Goal: Task Accomplishment & Management: Manage account settings

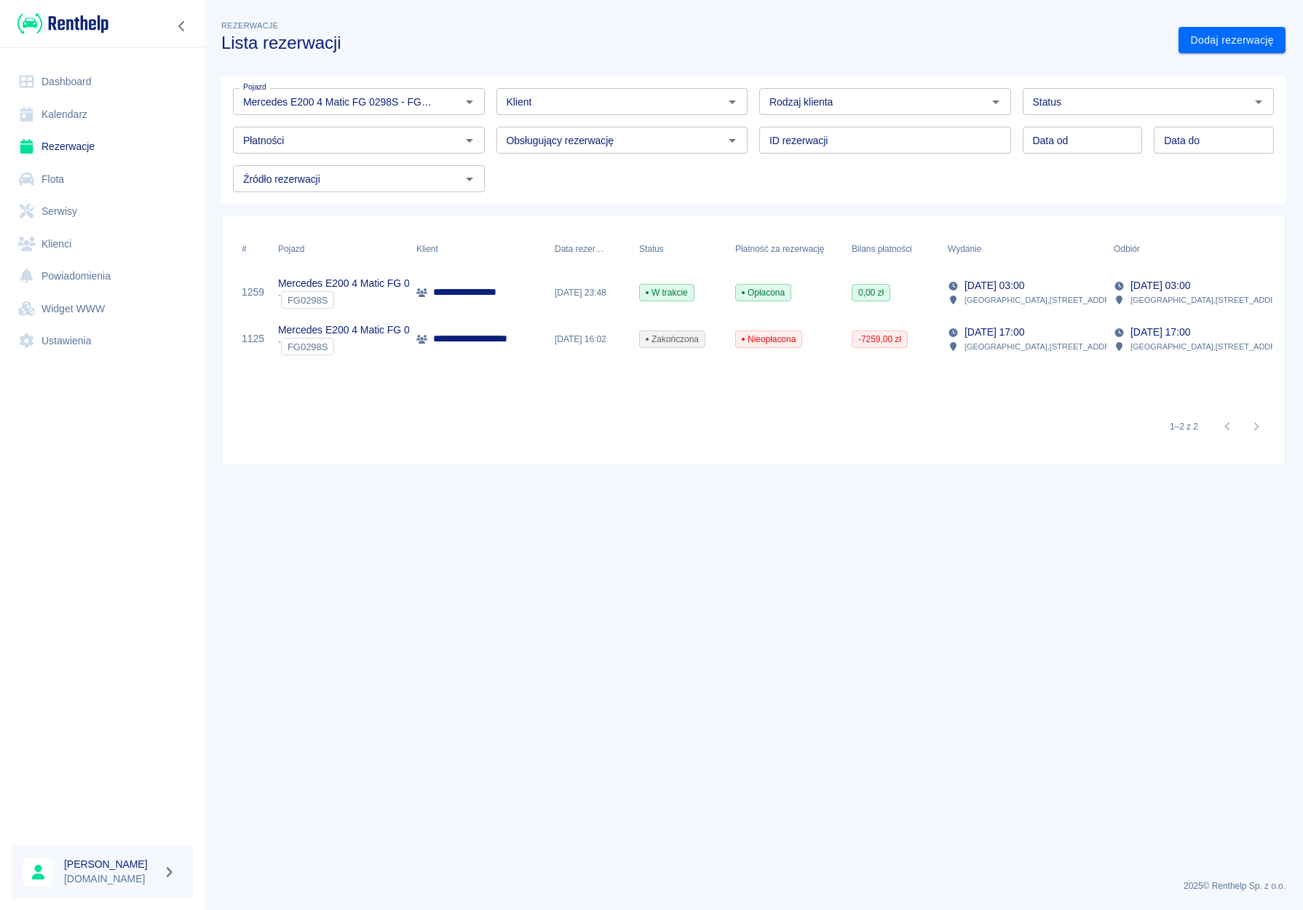
click at [54, 85] on link "Dashboard" at bounding box center [102, 82] width 181 height 33
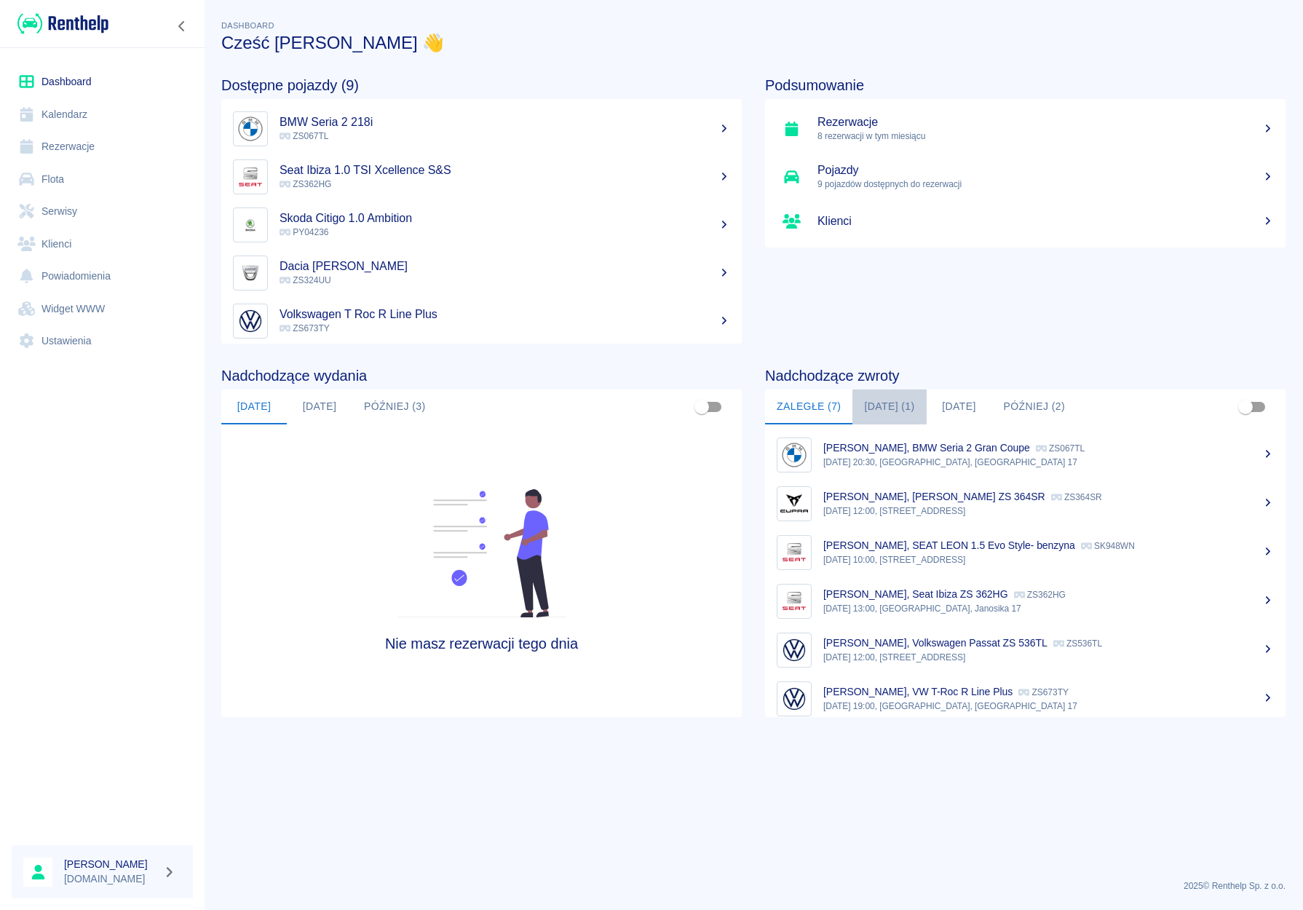
click at [875, 414] on button "[DATE] (1)" at bounding box center [890, 407] width 74 height 35
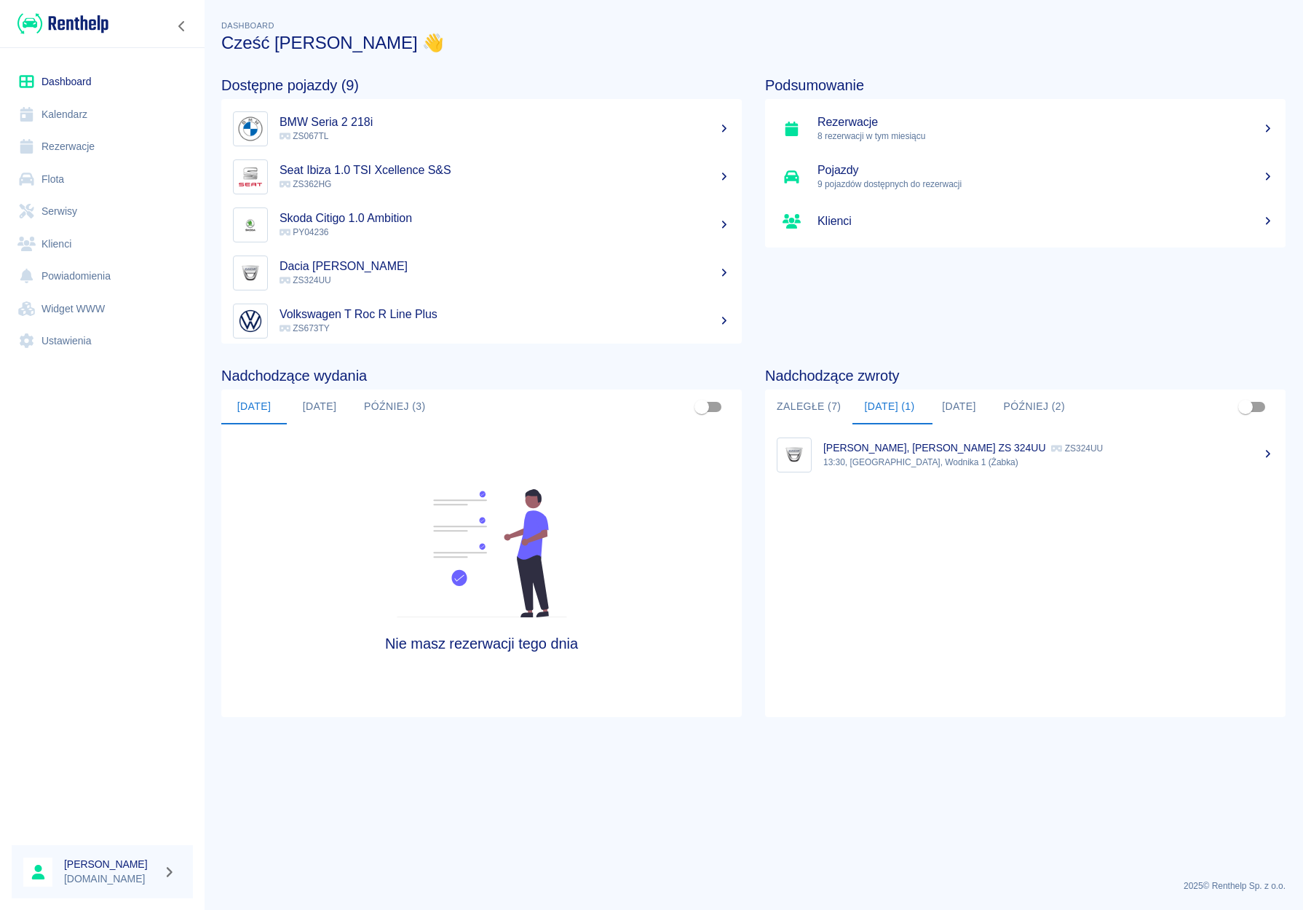
click at [1032, 406] on button "Później (2)" at bounding box center [1034, 407] width 85 height 35
click at [66, 150] on link "Rezerwacje" at bounding box center [102, 146] width 181 height 33
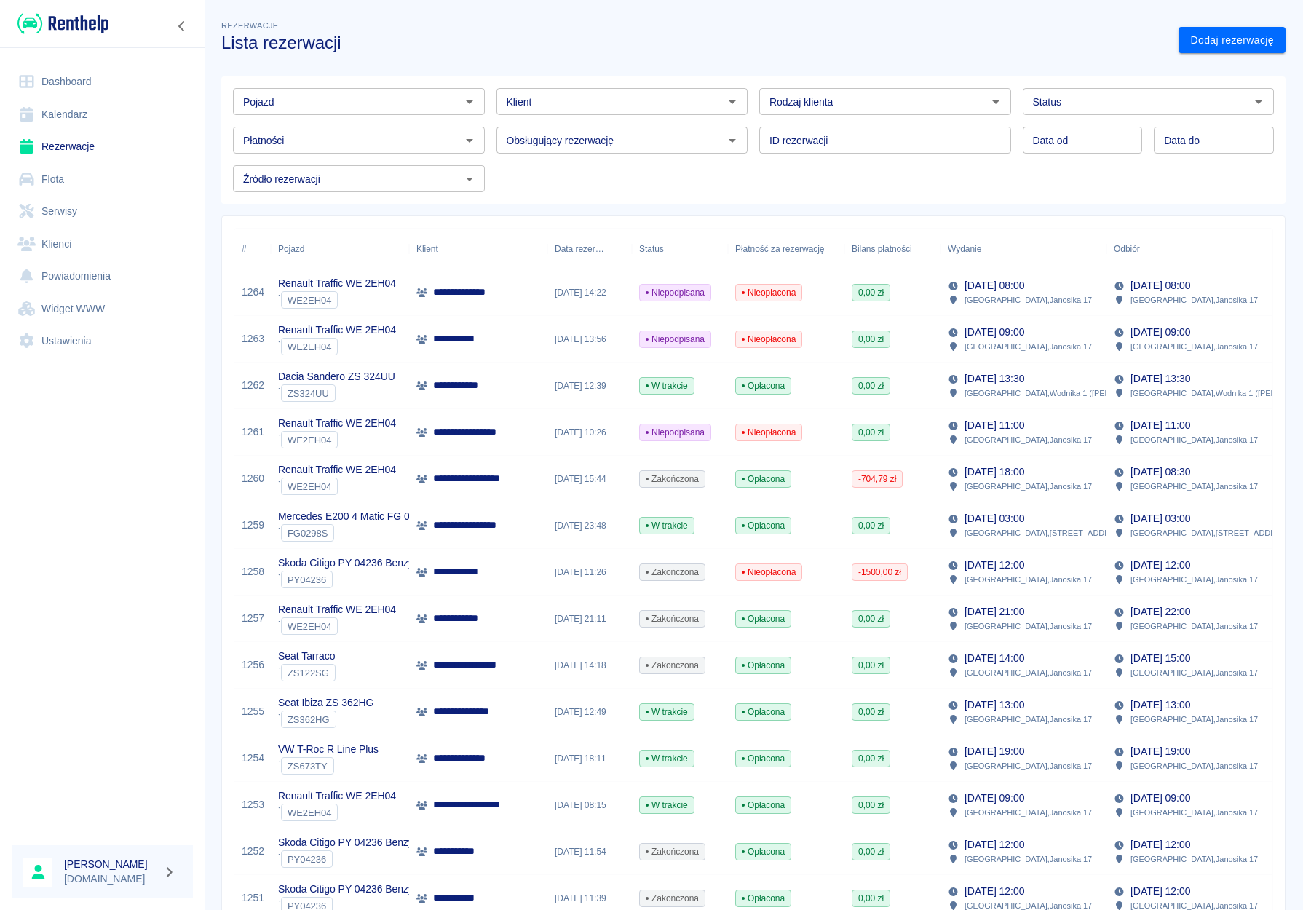
click at [466, 101] on icon "Otwórz" at bounding box center [469, 102] width 7 height 4
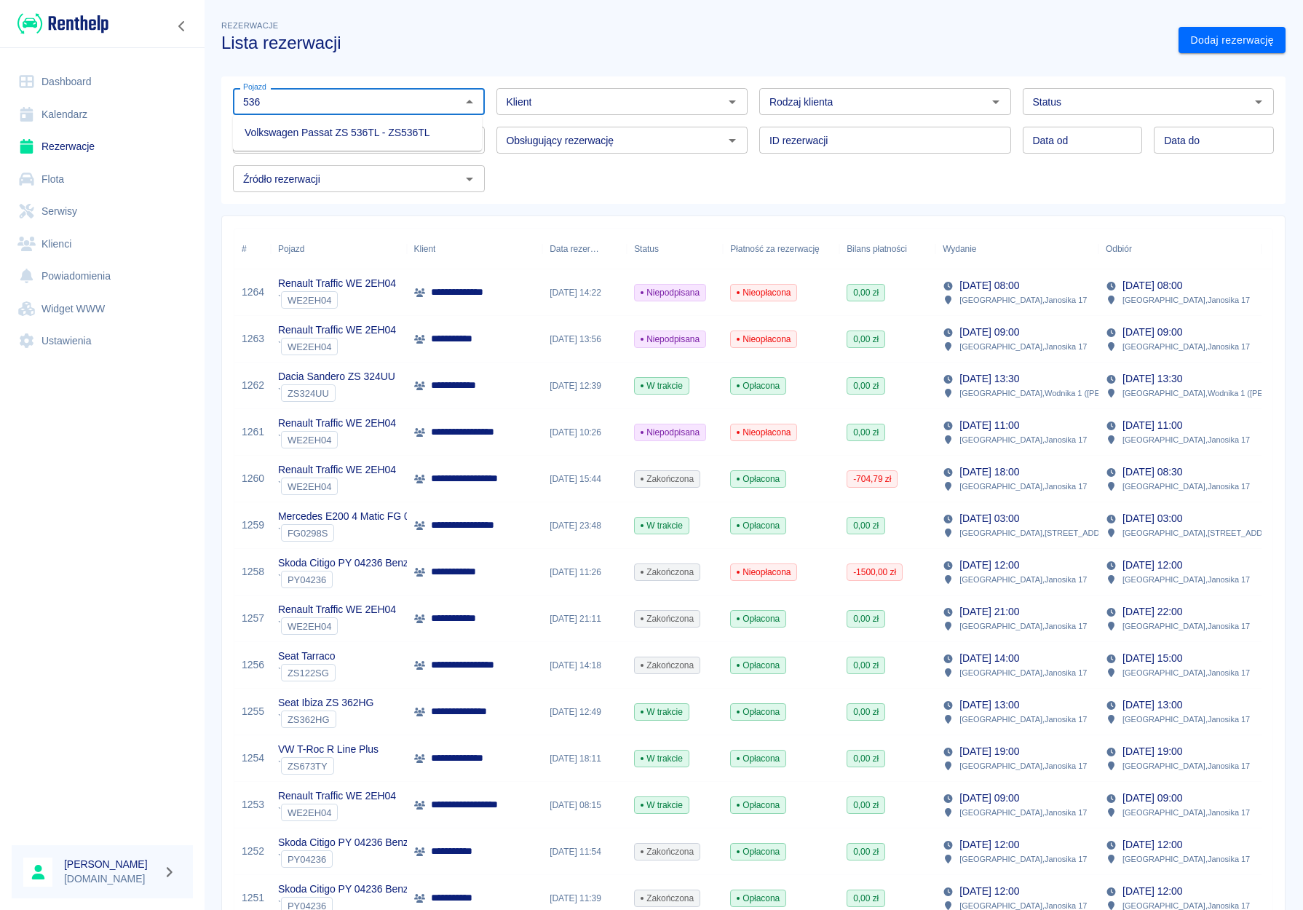
click at [390, 144] on li "Volkswagen Passat ZS 536TL - ZS536TL" at bounding box center [357, 133] width 249 height 24
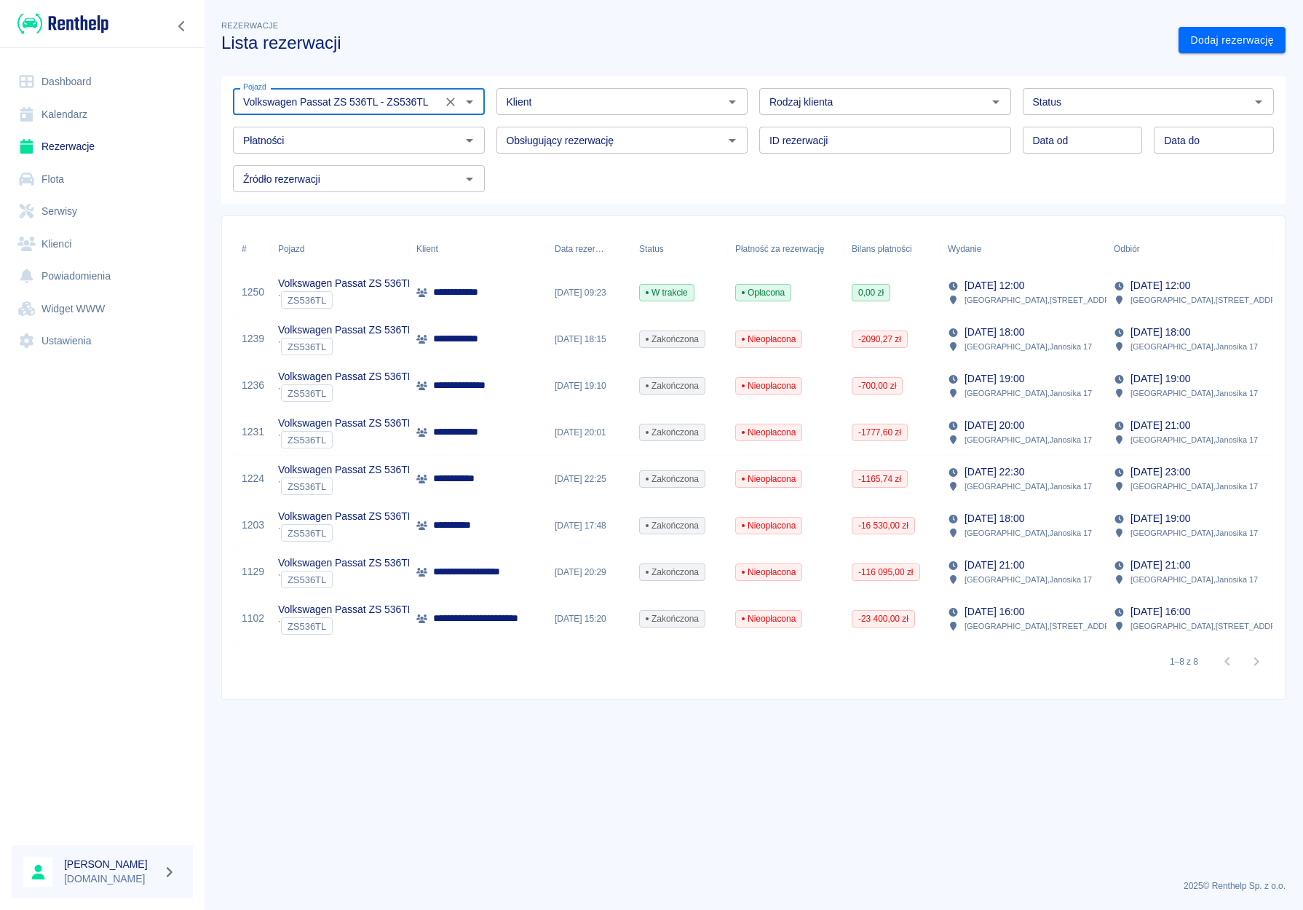
type input "Volkswagen Passat ZS 536TL - ZS536TL"
click at [450, 103] on icon "Wyczyść" at bounding box center [450, 102] width 9 height 9
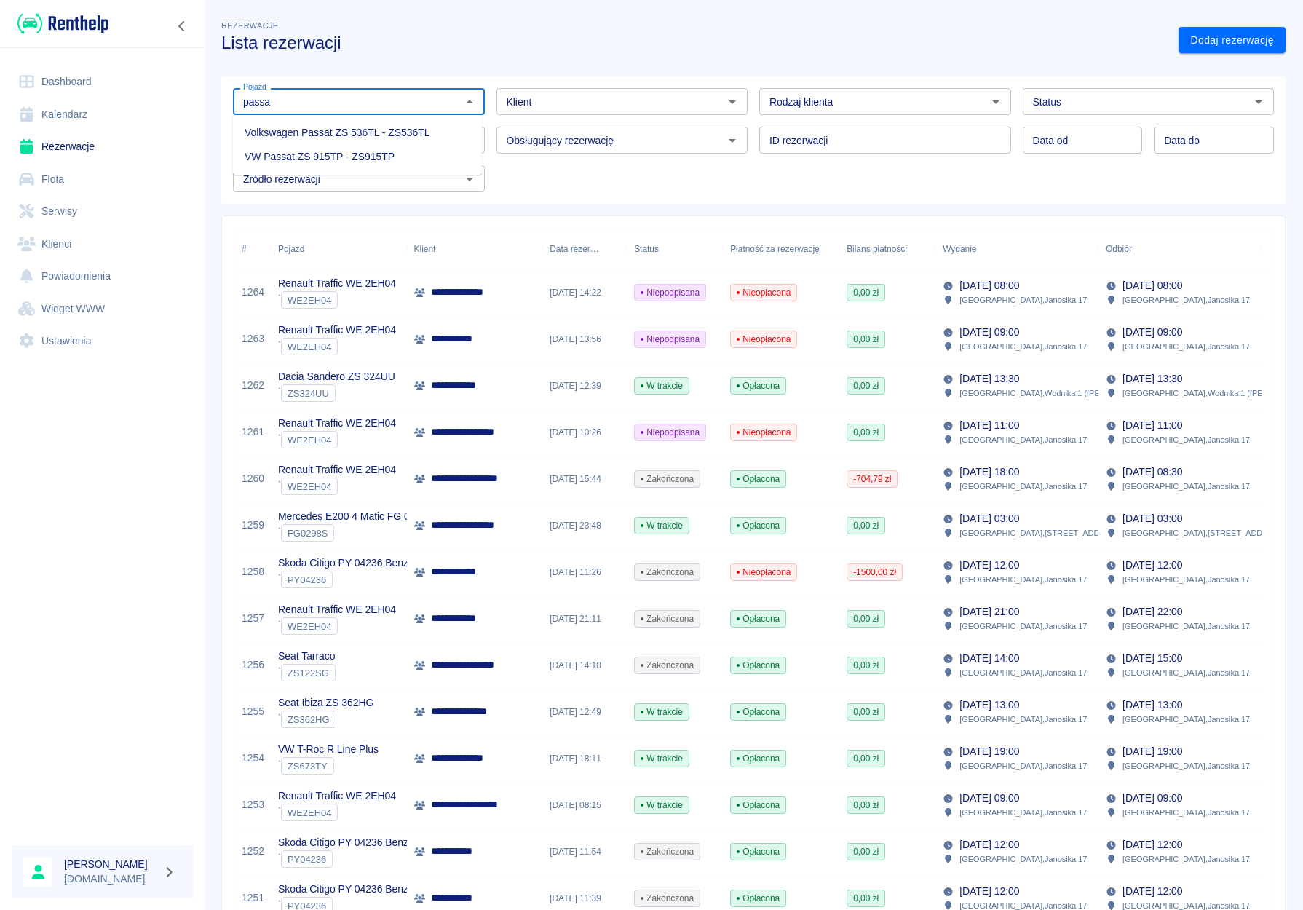
type input "passa"
click at [74, 71] on link "Dashboard" at bounding box center [102, 82] width 181 height 33
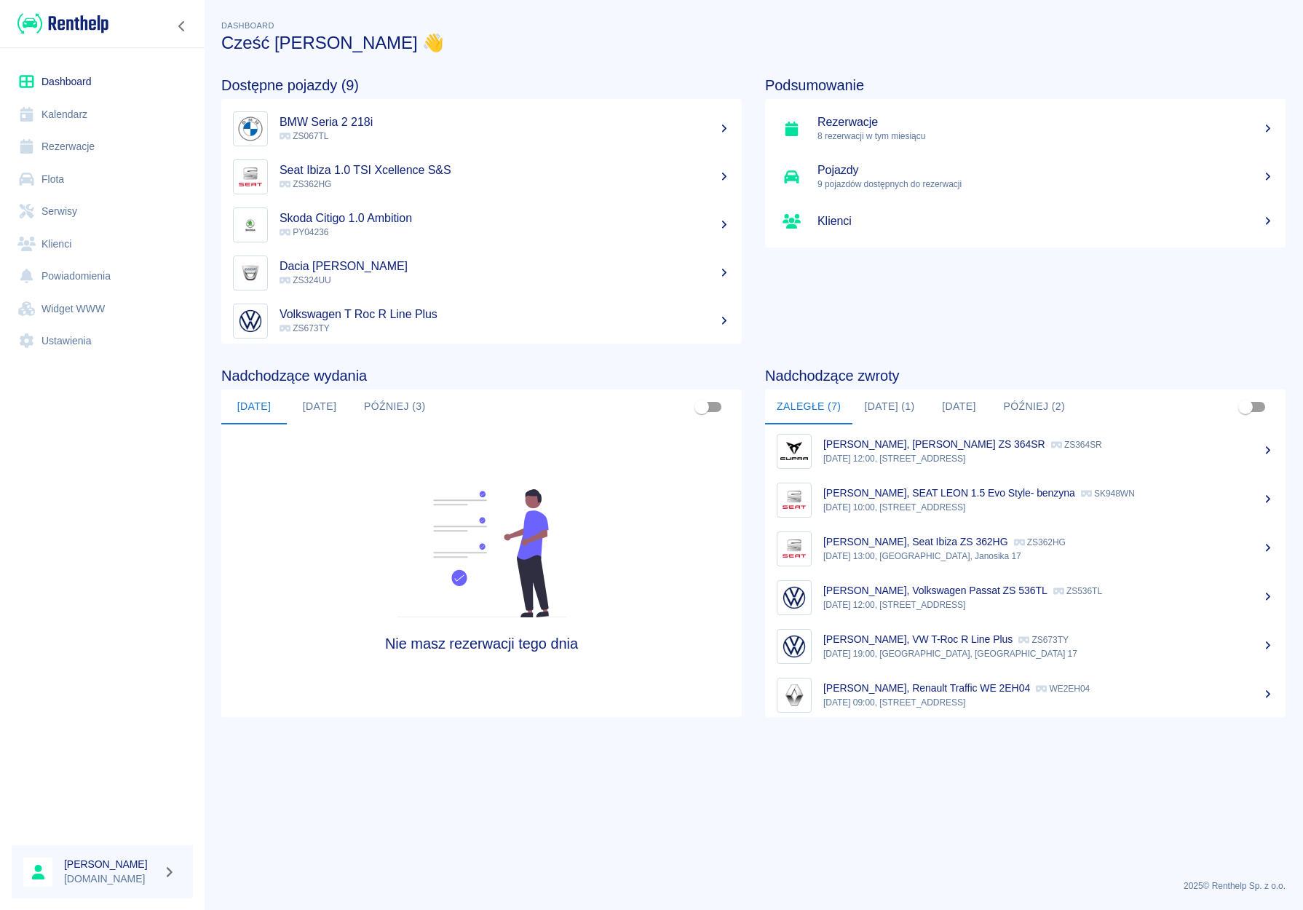
scroll to position [60, 0]
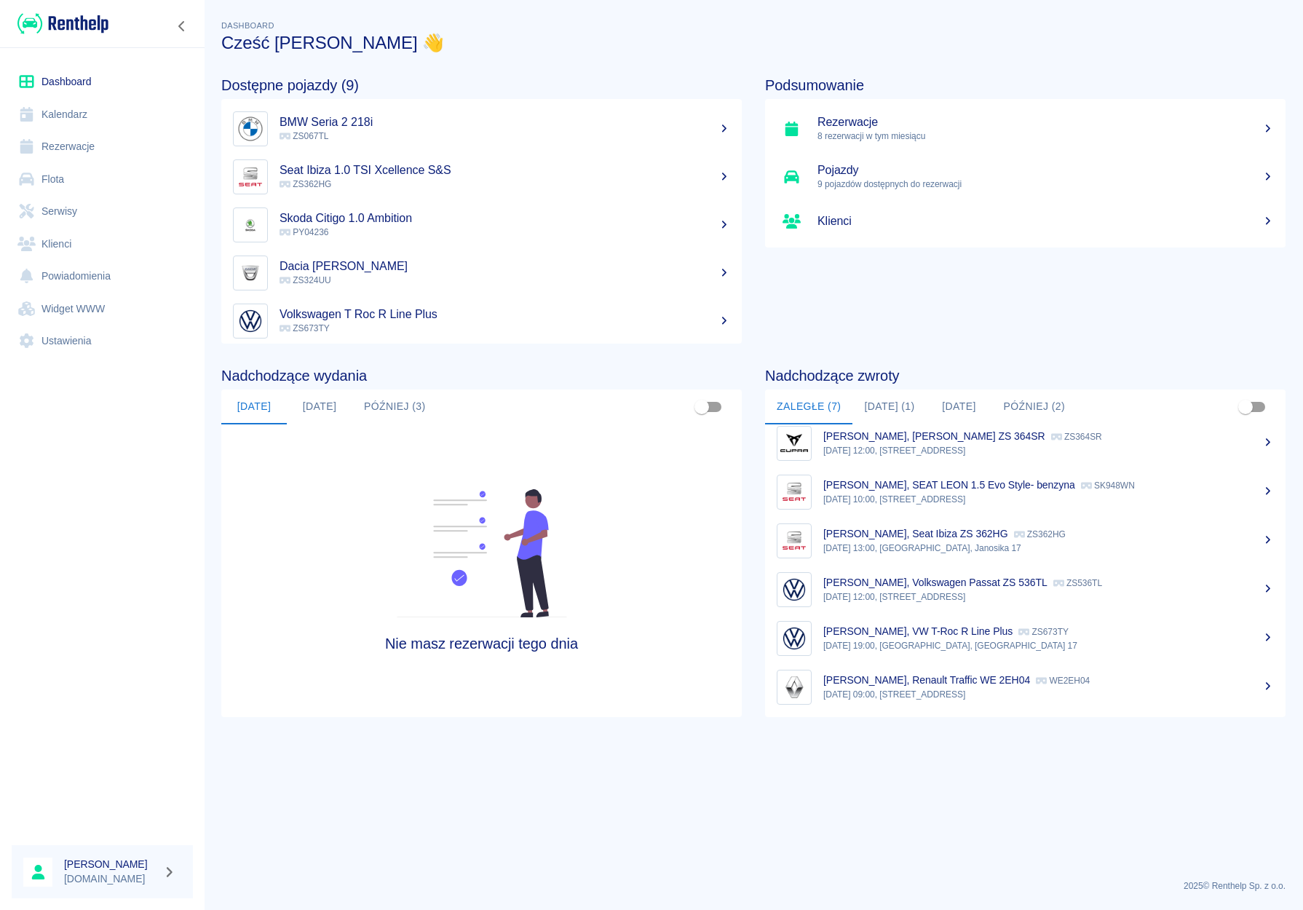
click at [100, 248] on link "Klienci" at bounding box center [102, 244] width 181 height 33
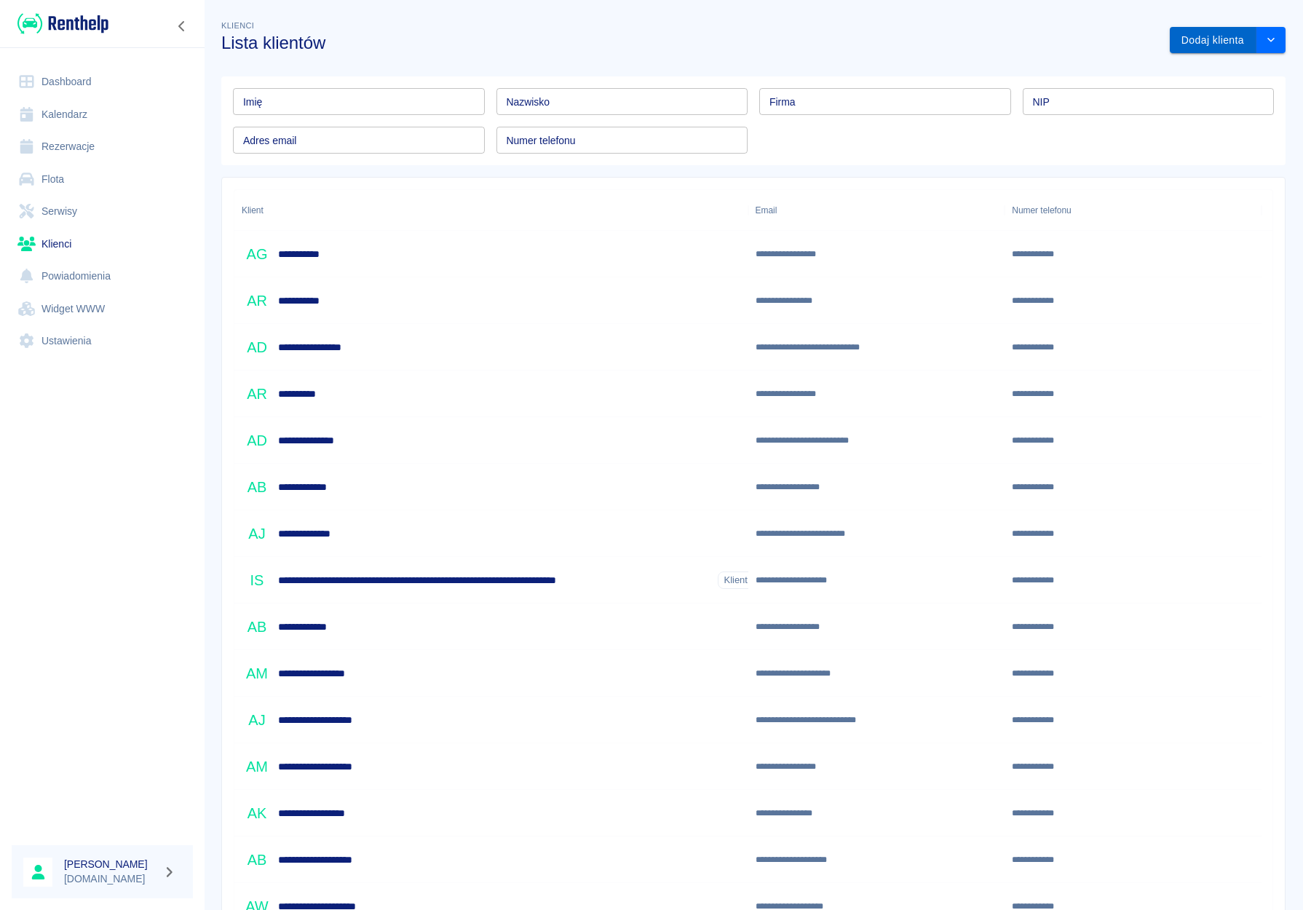
click at [1214, 43] on button "Dodaj klienta" at bounding box center [1213, 40] width 87 height 27
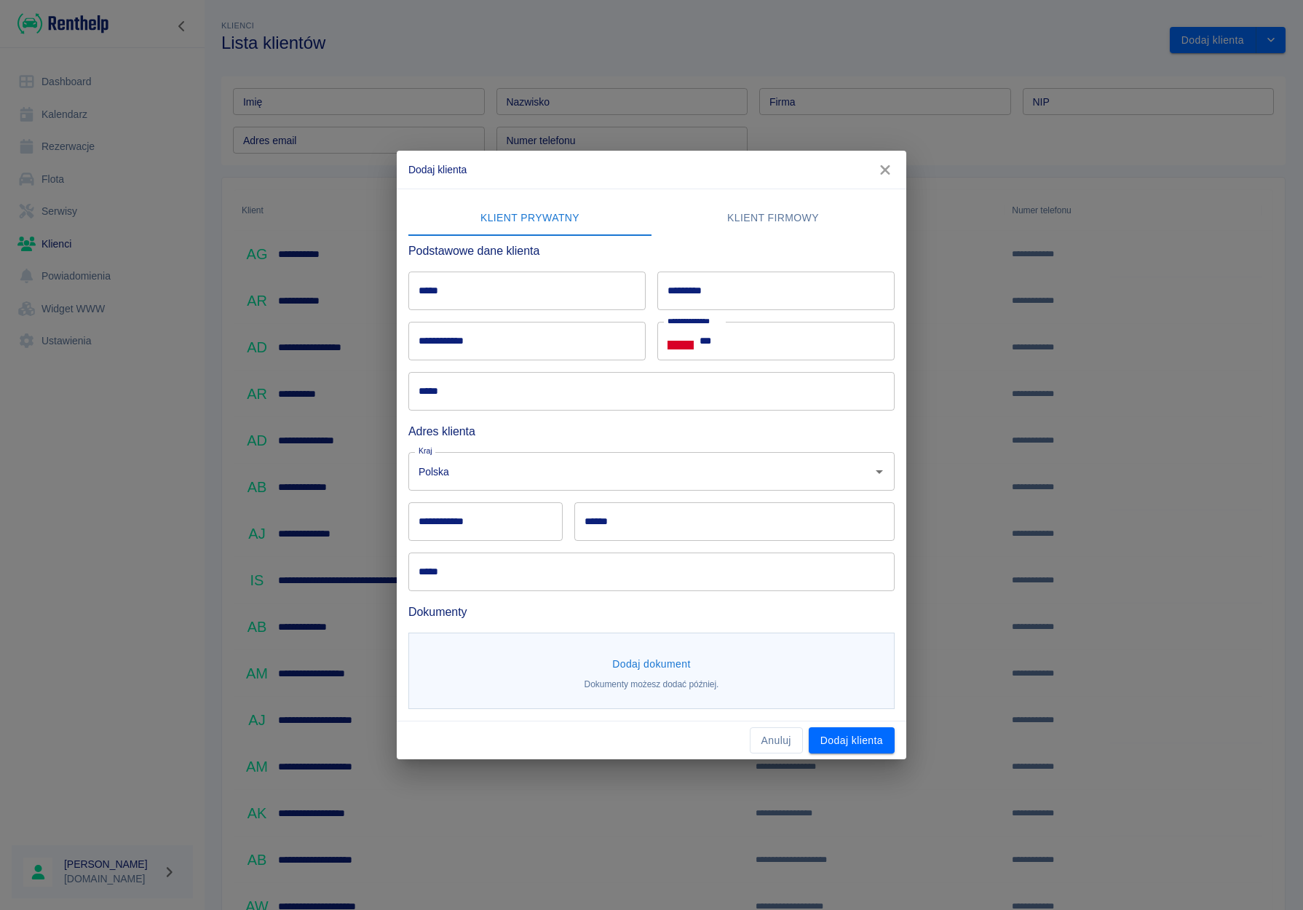
click at [478, 281] on input "*****" at bounding box center [527, 291] width 237 height 39
click at [762, 743] on button "Anuluj" at bounding box center [776, 740] width 53 height 27
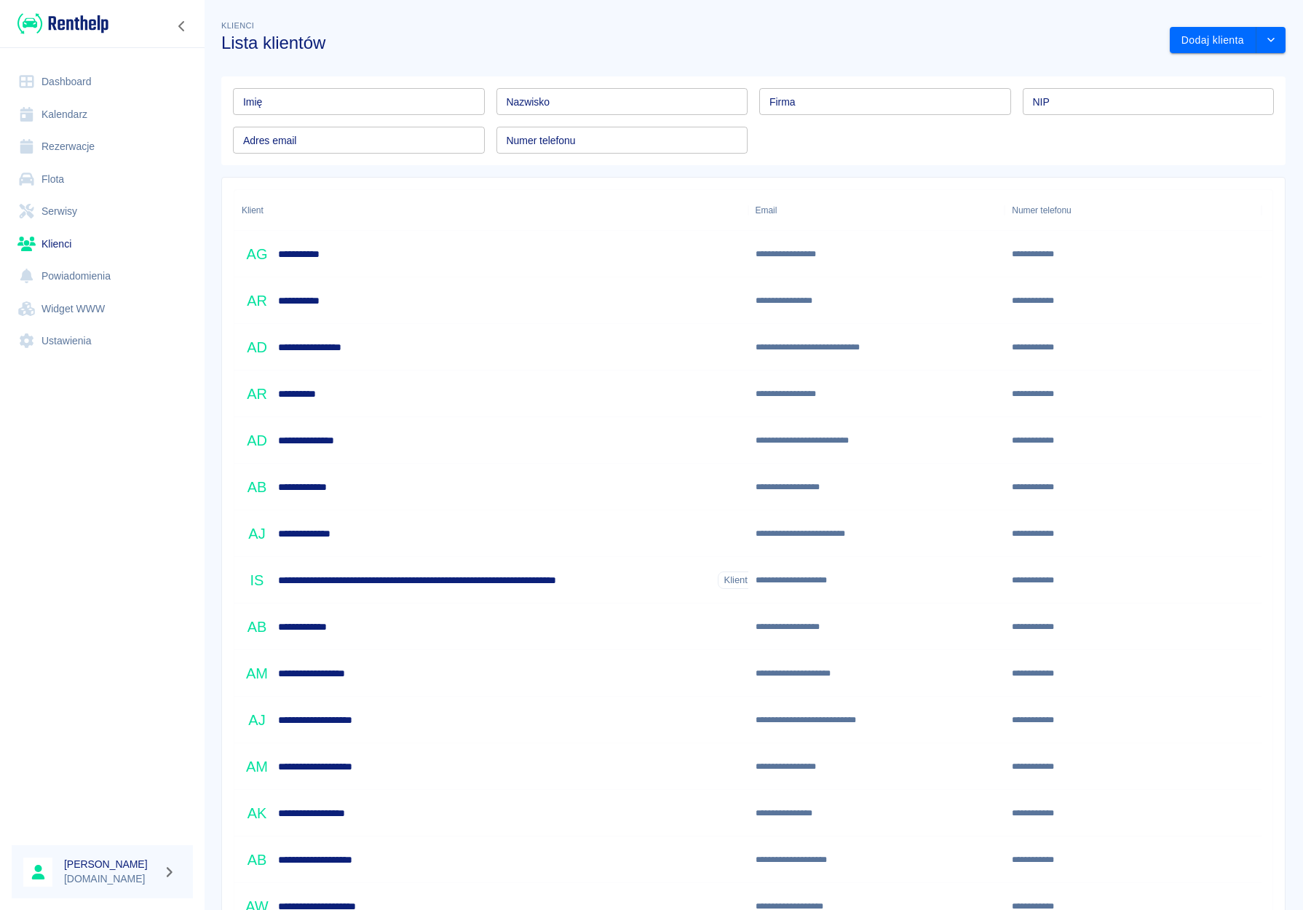
click at [56, 70] on link "Dashboard" at bounding box center [102, 82] width 181 height 33
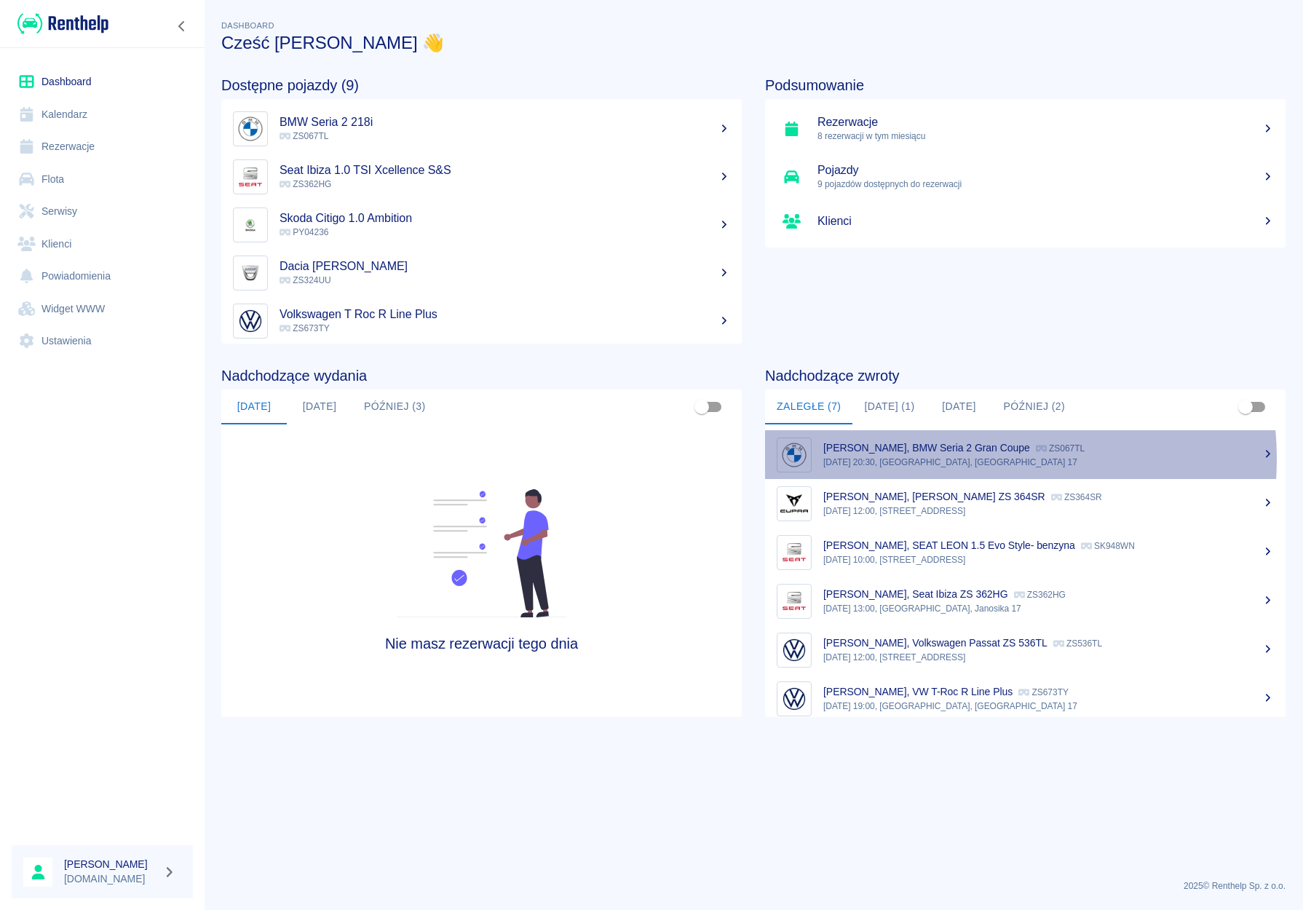
click at [960, 459] on p "[DATE] 20:30, [GEOGRAPHIC_DATA], [GEOGRAPHIC_DATA] 17" at bounding box center [1049, 462] width 451 height 13
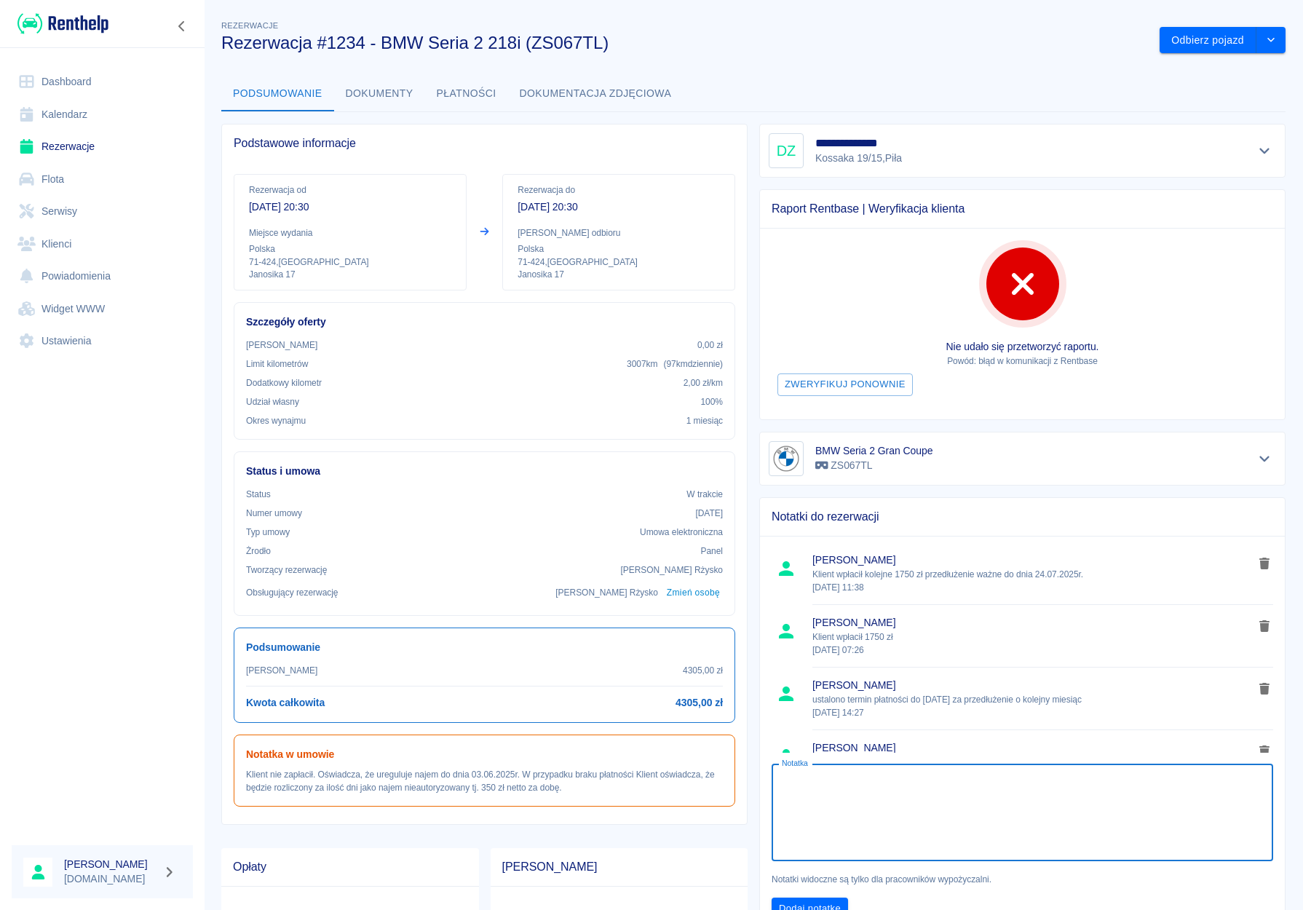
click at [884, 794] on textarea "Notatka" at bounding box center [1022, 812] width 481 height 73
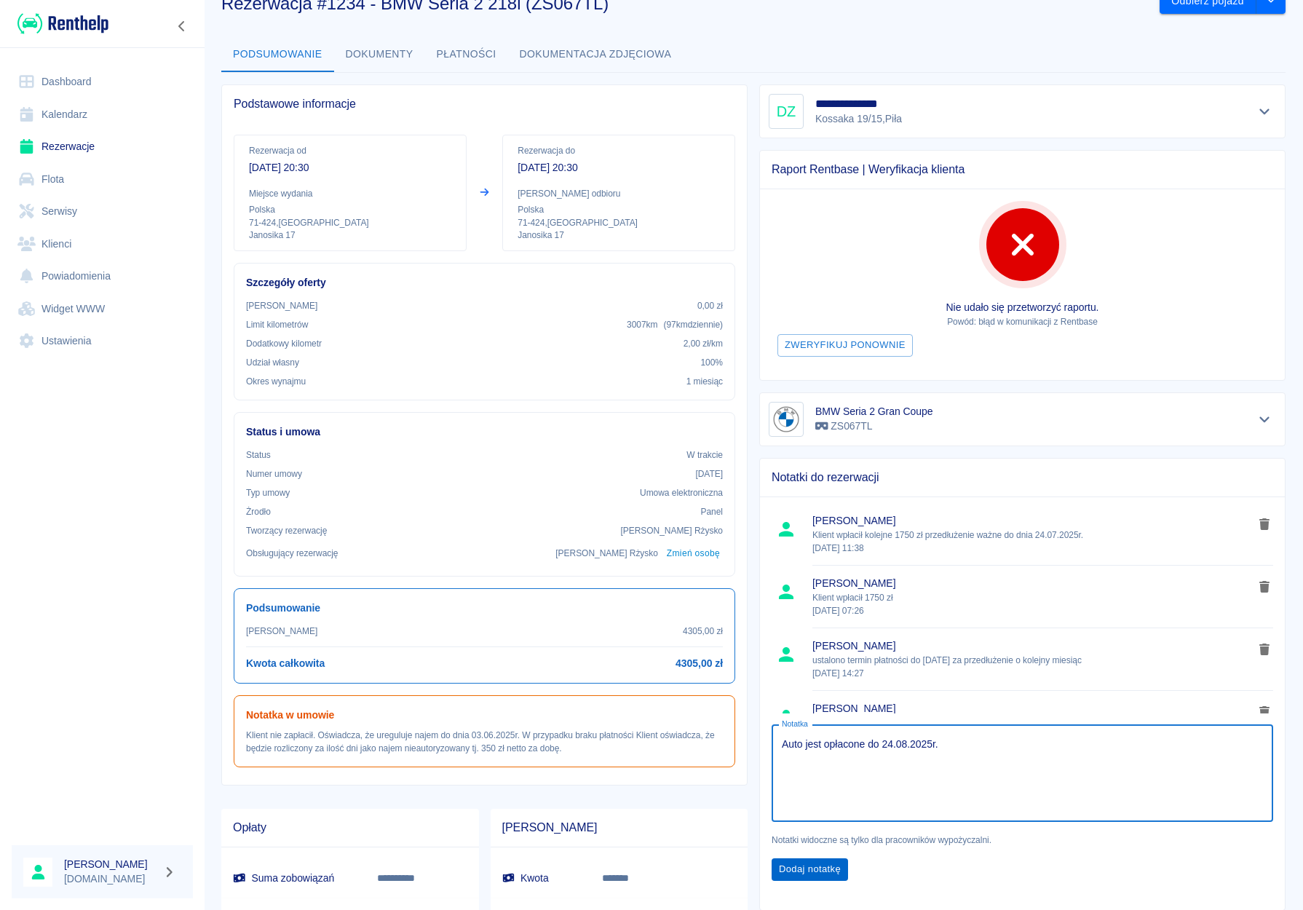
type textarea "Auto jest opłacone do 24.08.2025r."
click at [816, 865] on button "Dodaj notatkę" at bounding box center [810, 870] width 76 height 23
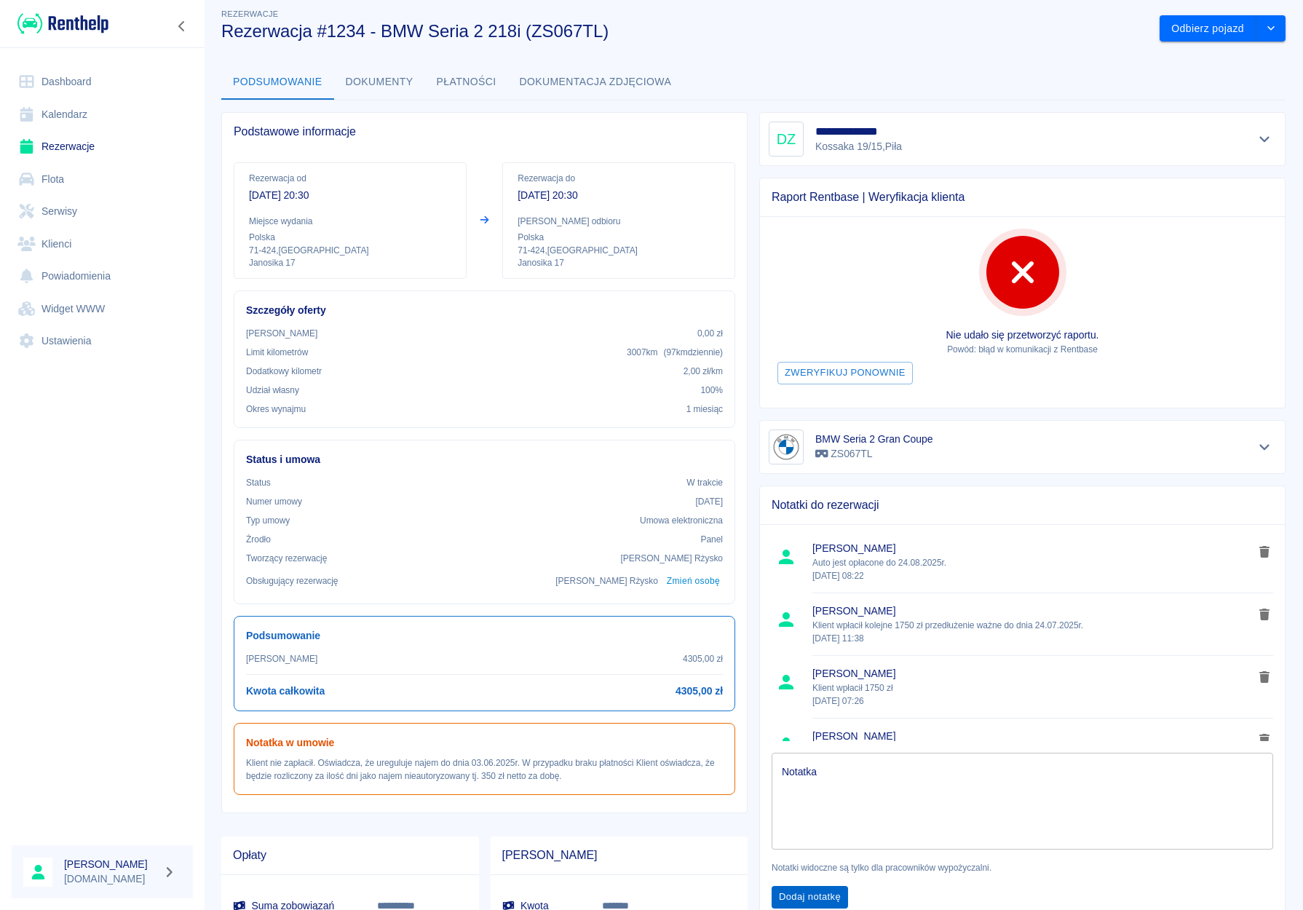
scroll to position [0, 0]
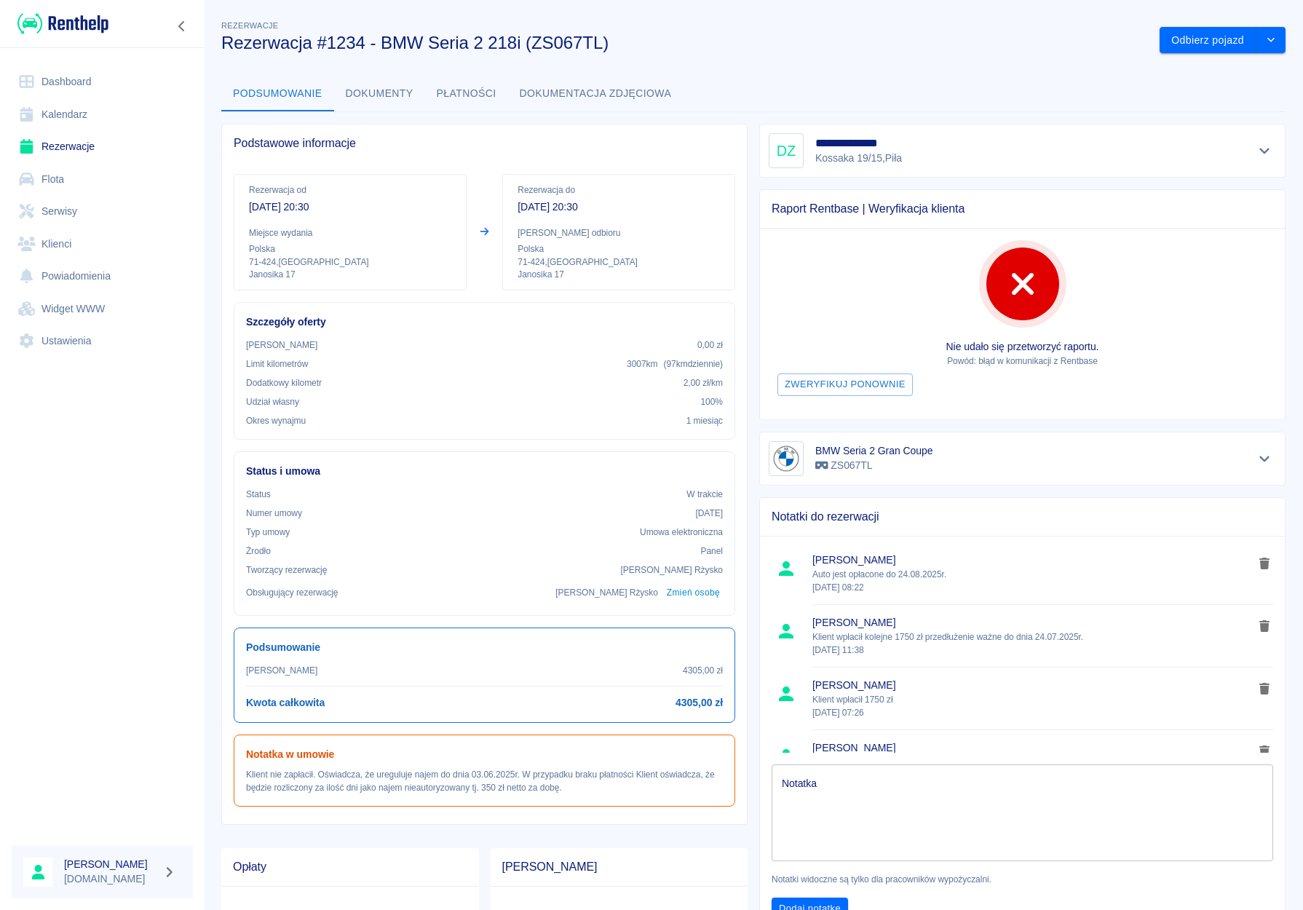
click at [382, 89] on button "Dokumenty" at bounding box center [379, 93] width 91 height 35
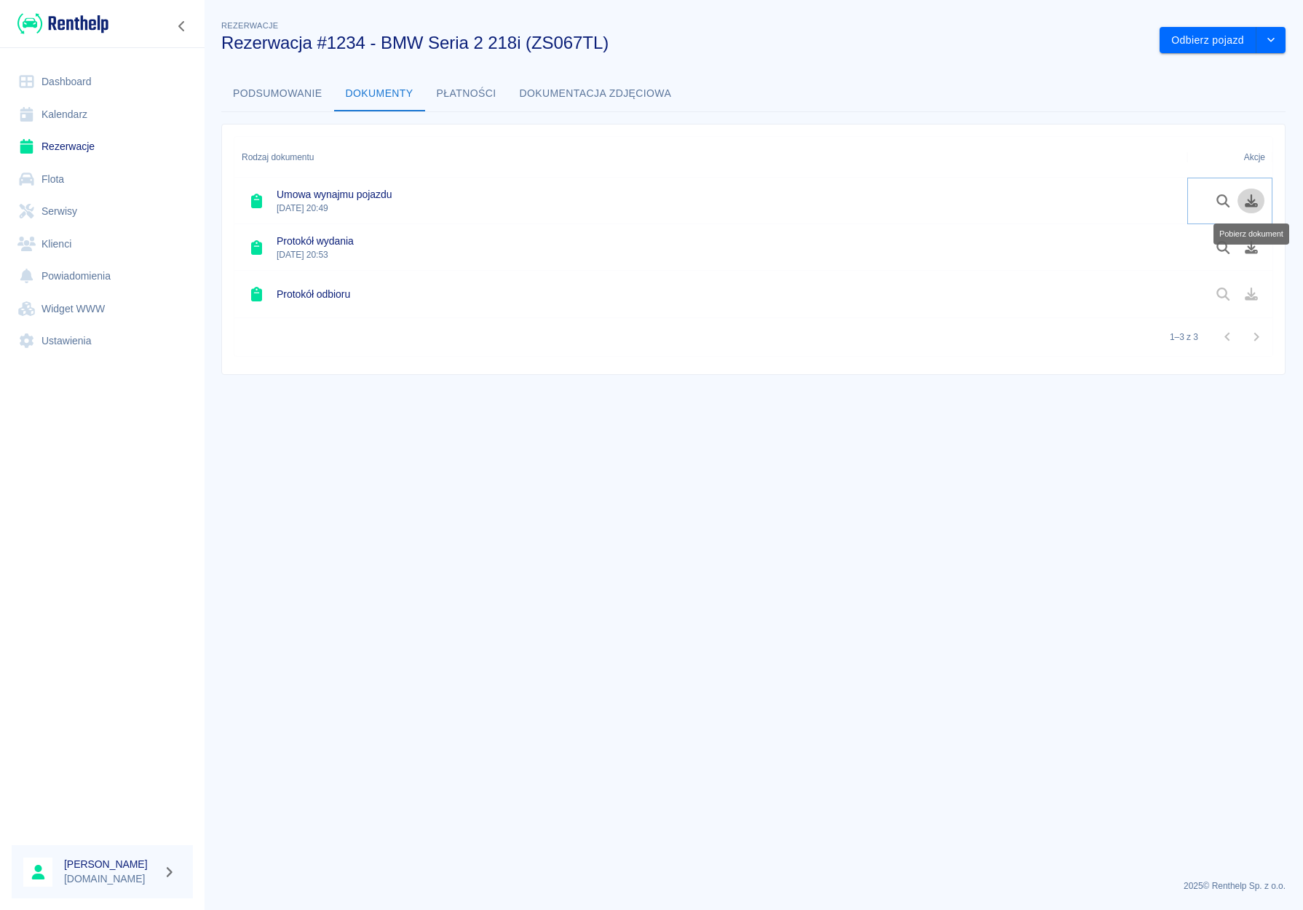
click at [1256, 201] on icon "Pobierz dokument" at bounding box center [1252, 200] width 17 height 13
click at [88, 80] on link "Dashboard" at bounding box center [102, 82] width 181 height 33
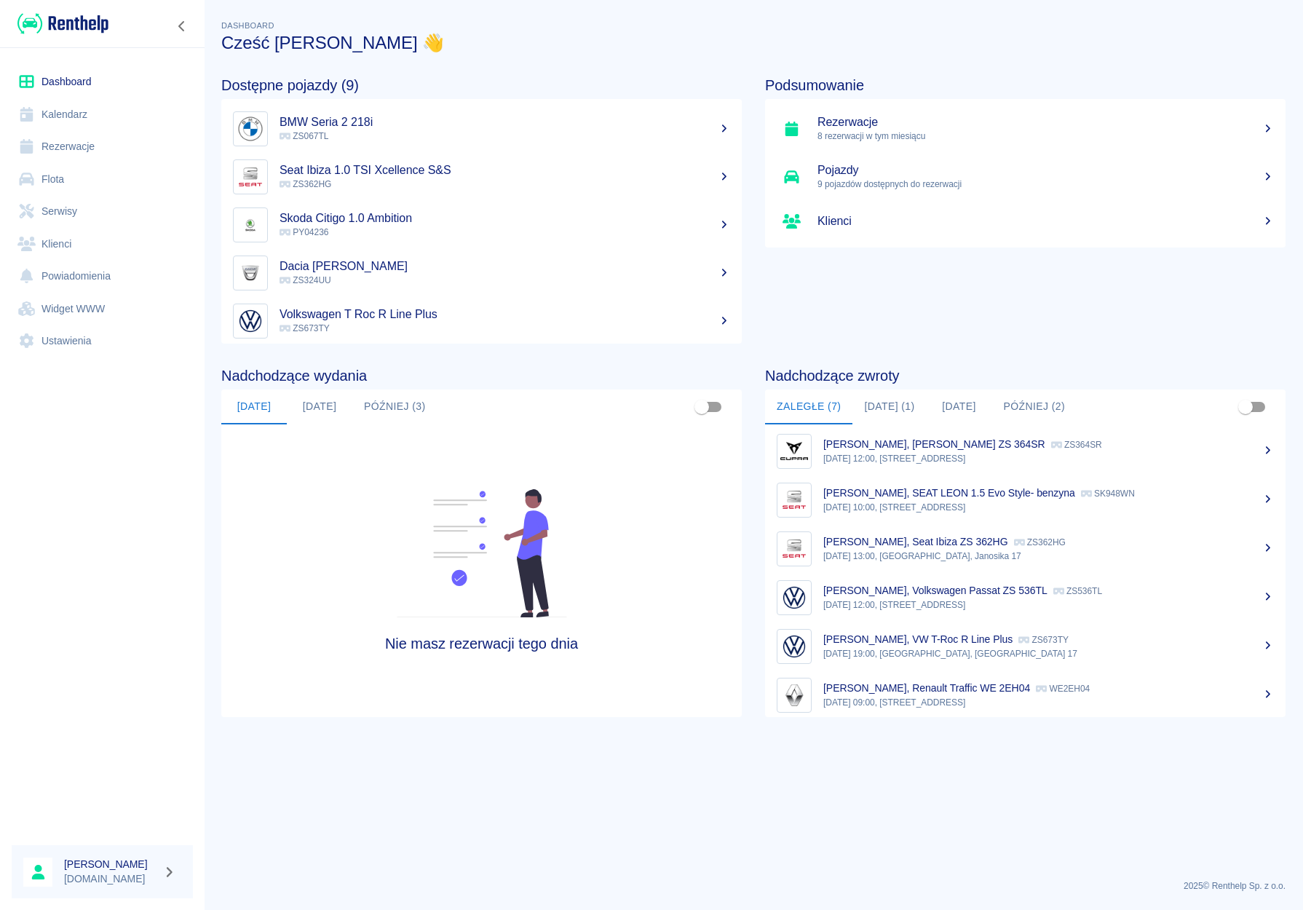
scroll to position [60, 0]
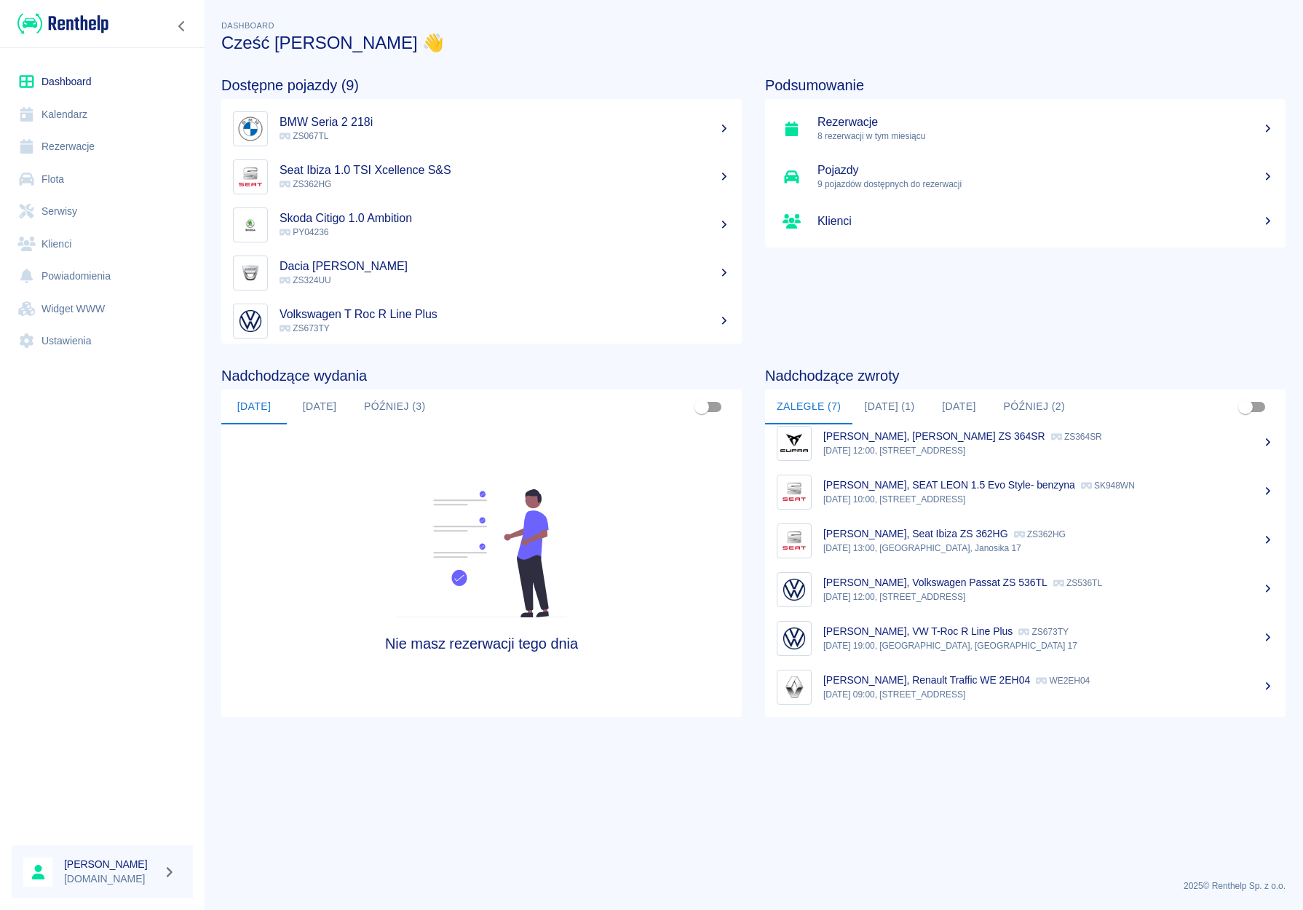
click at [898, 641] on p "[DATE] 19:00, [GEOGRAPHIC_DATA], [GEOGRAPHIC_DATA] 17" at bounding box center [1049, 645] width 451 height 13
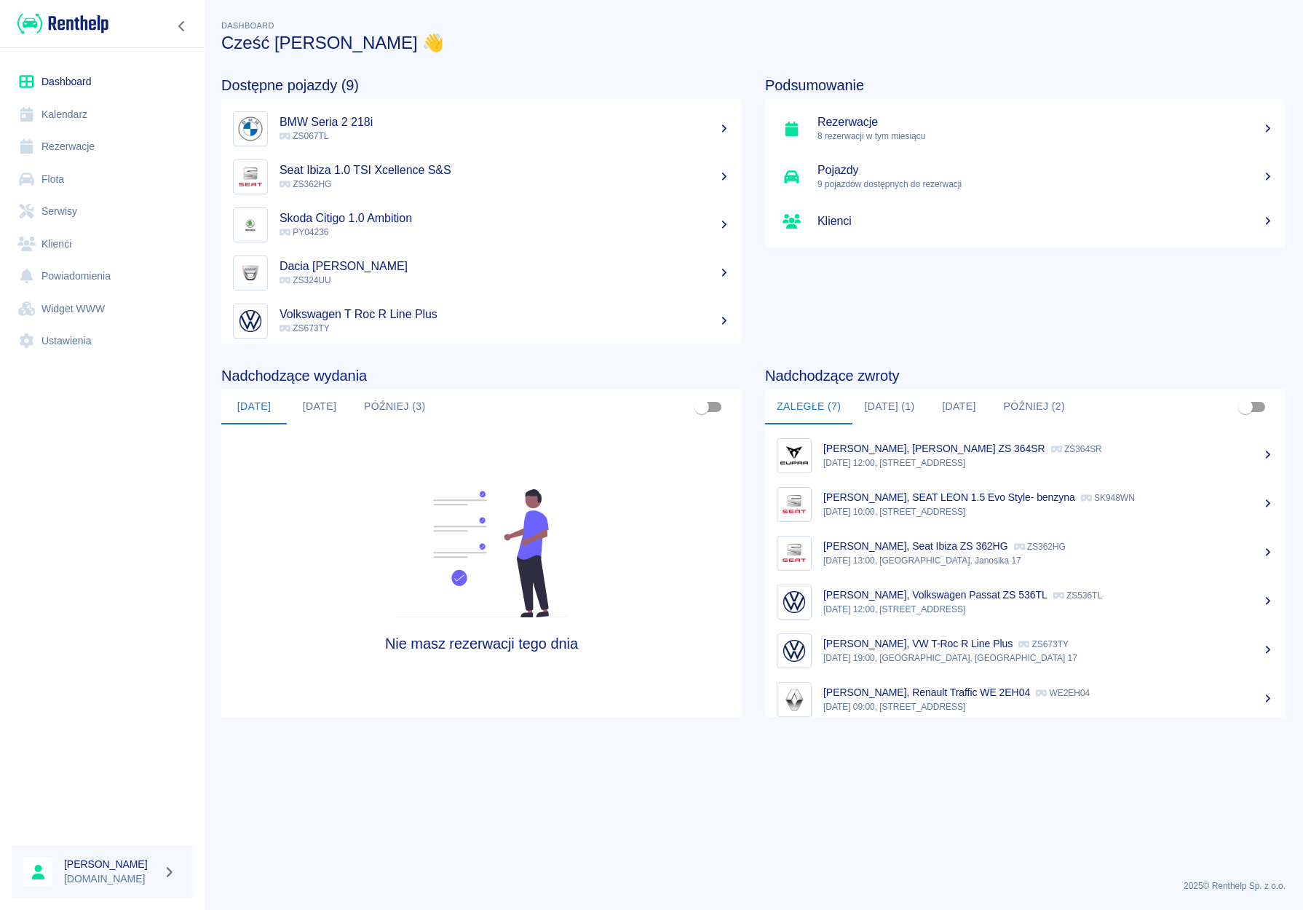
scroll to position [60, 0]
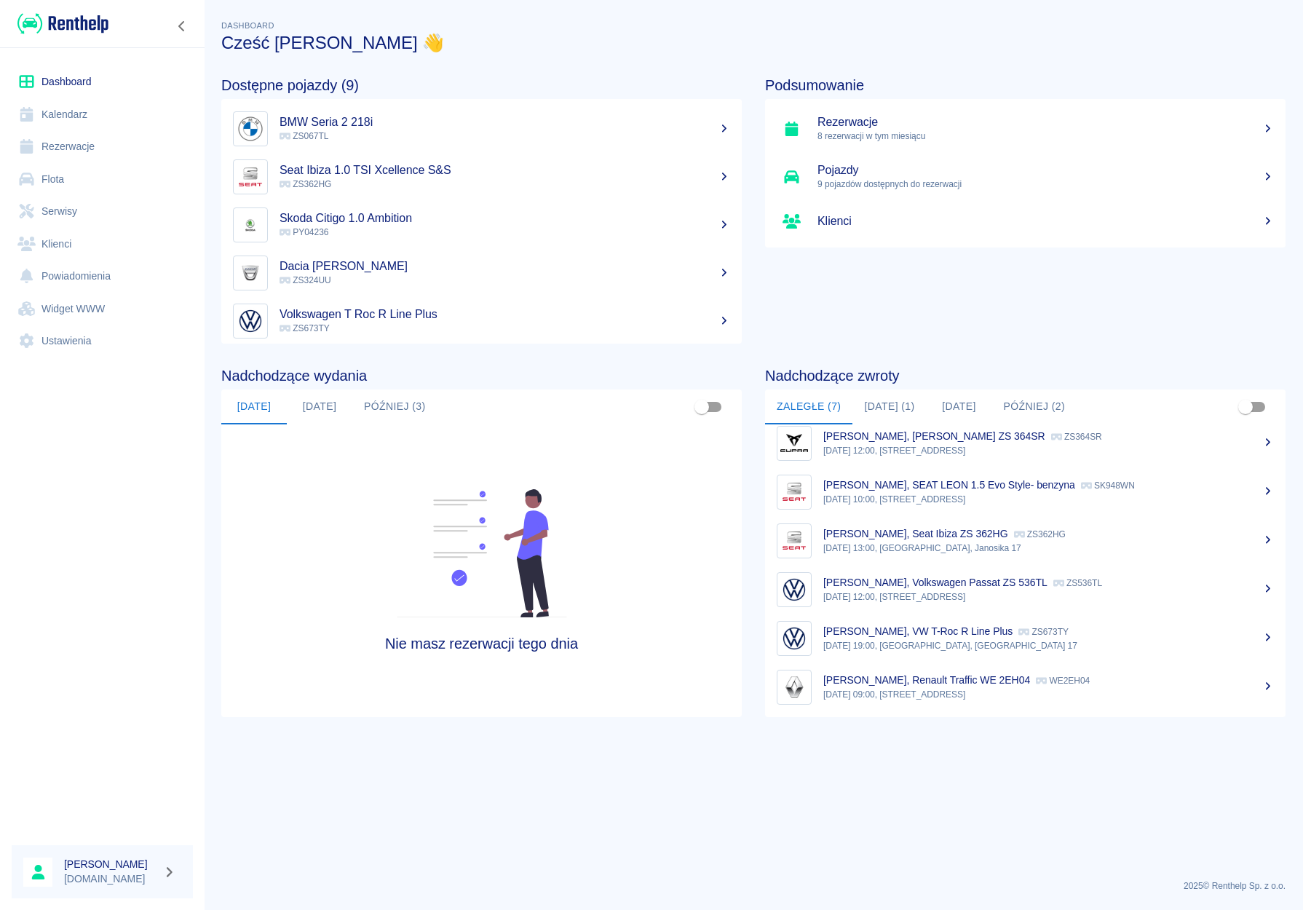
click at [891, 409] on button "[DATE] (1)" at bounding box center [890, 407] width 74 height 35
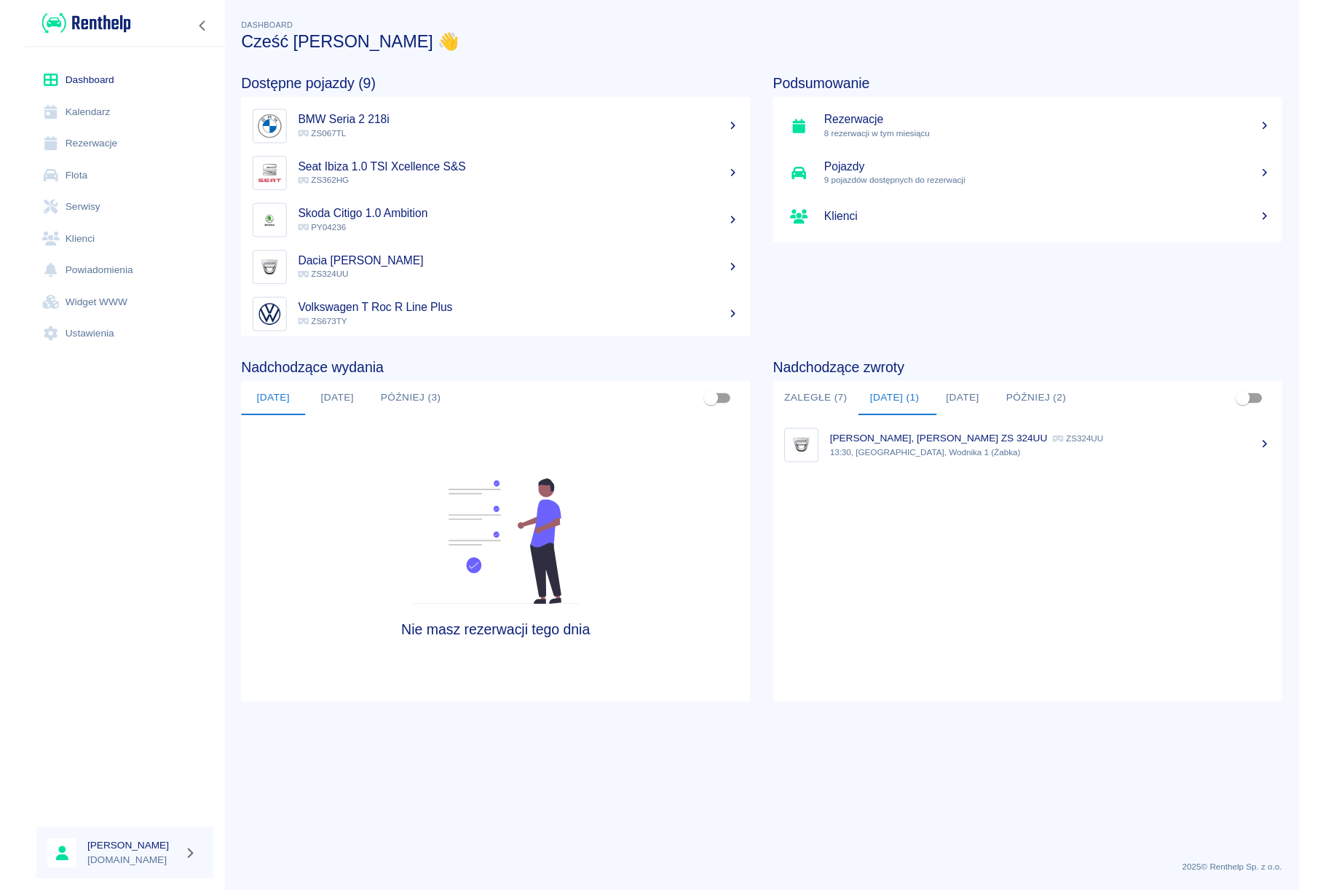
scroll to position [0, 0]
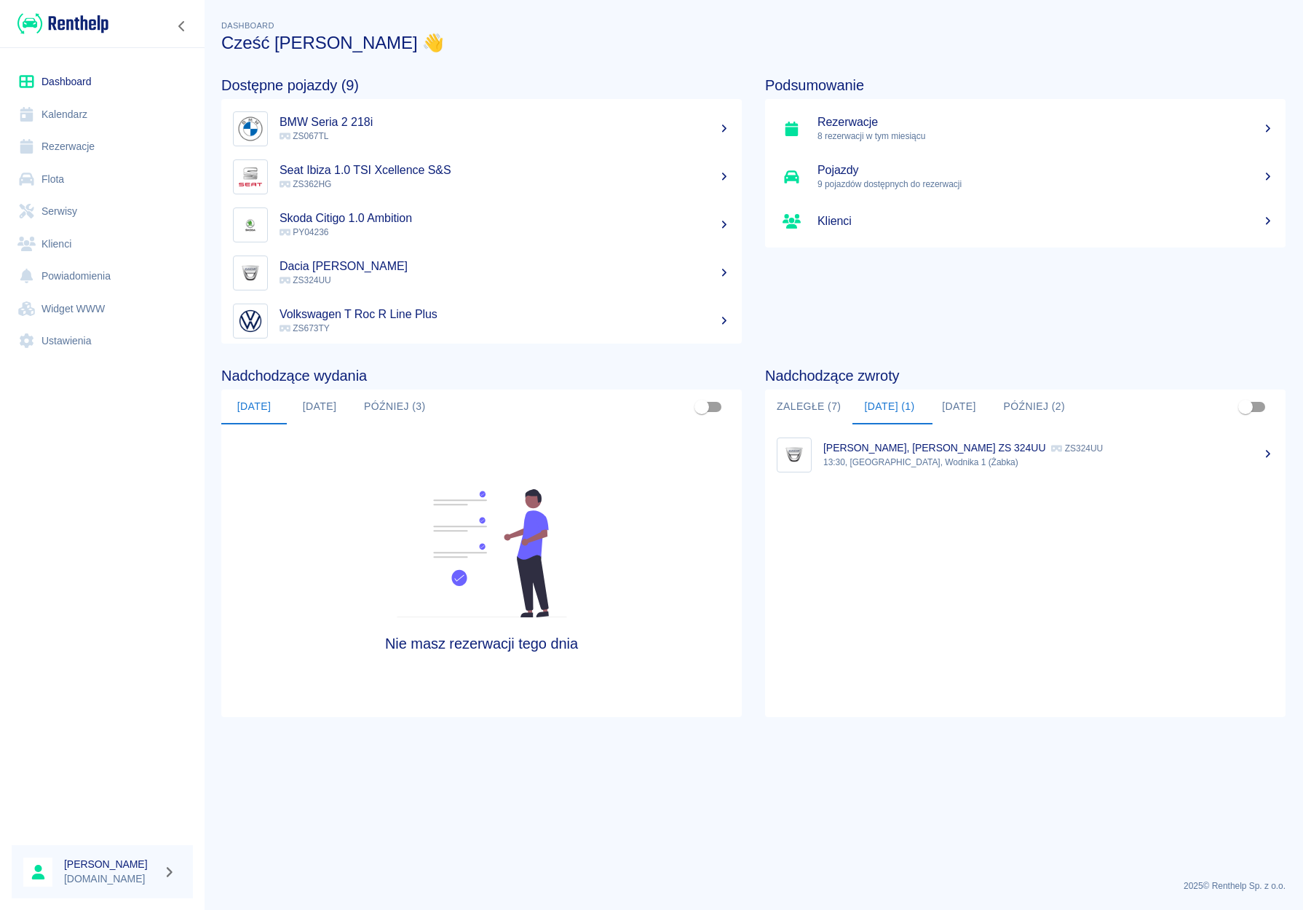
click at [1034, 406] on button "Później (2)" at bounding box center [1034, 407] width 85 height 35
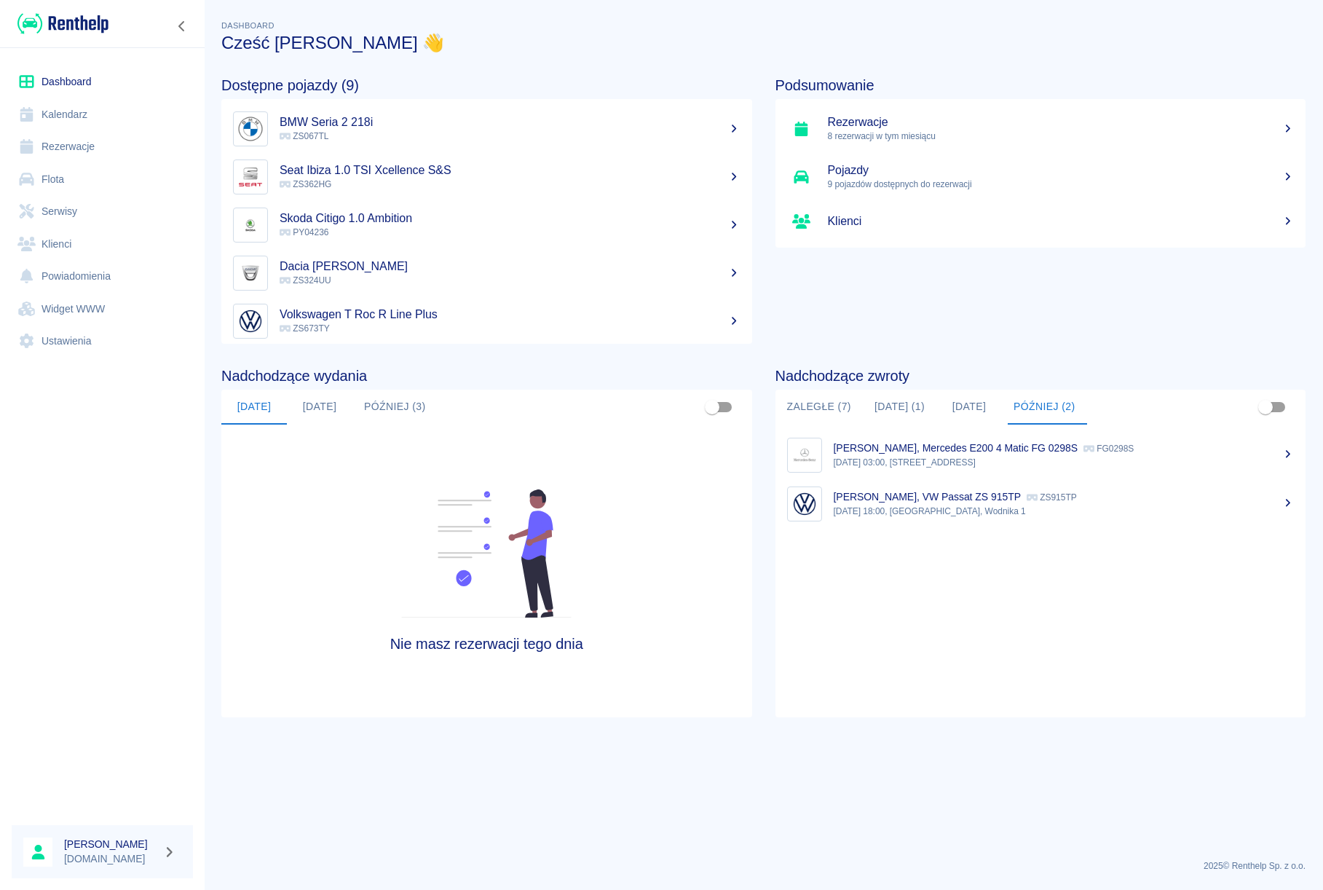
click at [70, 150] on link "Rezerwacje" at bounding box center [102, 146] width 181 height 33
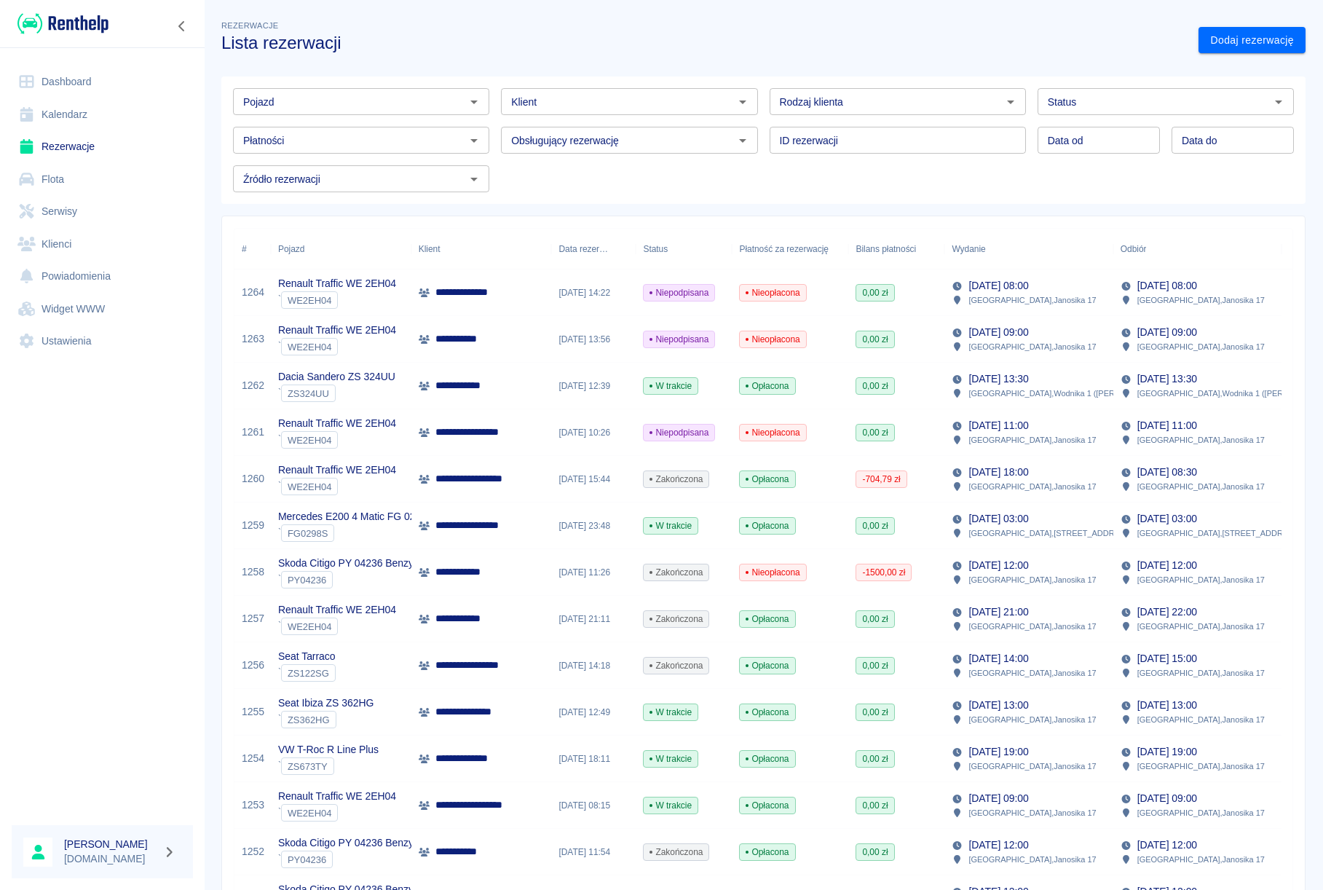
click at [378, 112] on div "Pojazd" at bounding box center [361, 101] width 256 height 27
click at [383, 131] on li "Mercedes E200 4 Matic FG 0298S - FG0298S" at bounding box center [360, 133] width 254 height 24
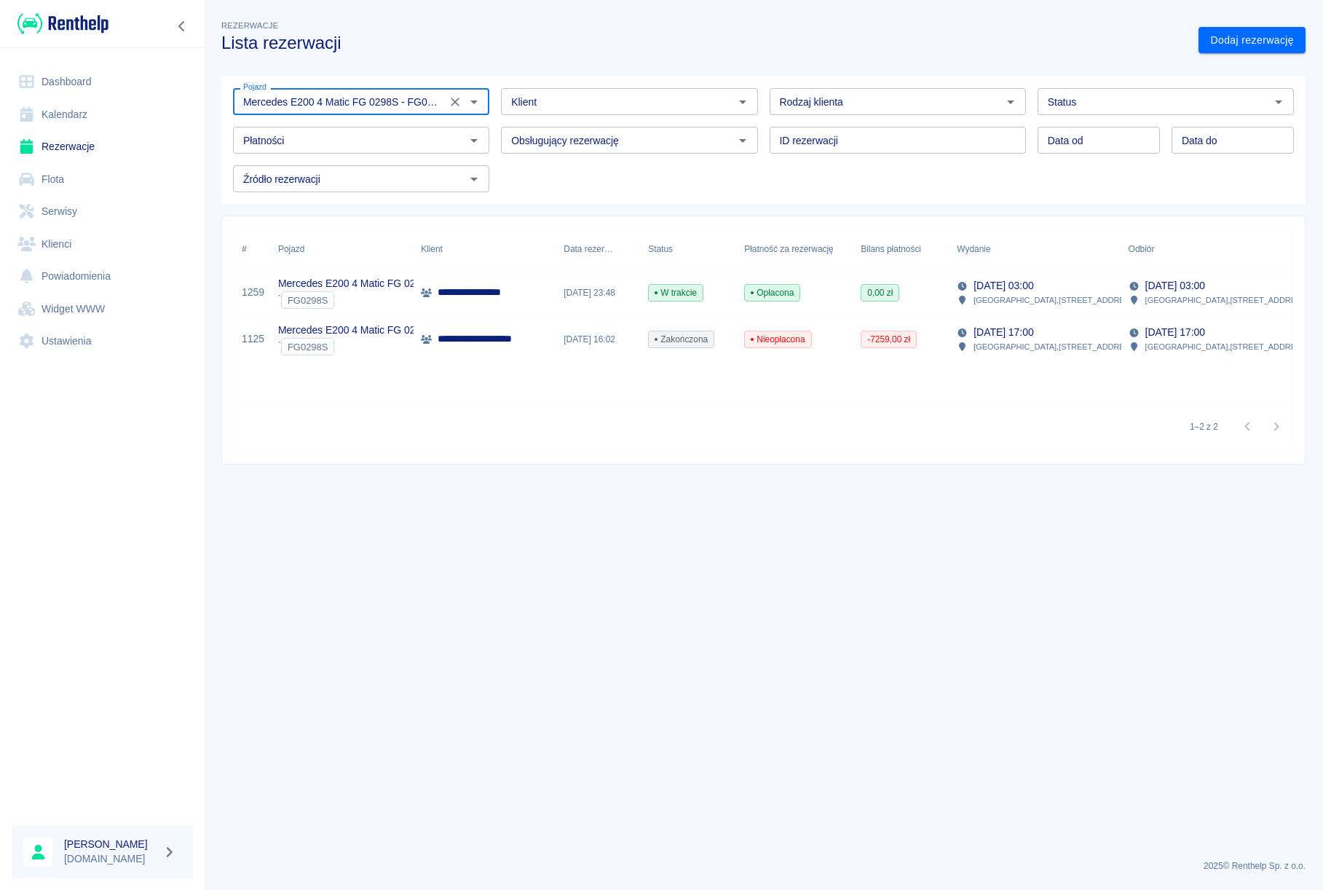
type input "Mercedes E200 4 Matic FG 0298S - FG0298S"
click at [572, 299] on div "[DATE] 23:48" at bounding box center [598, 292] width 84 height 47
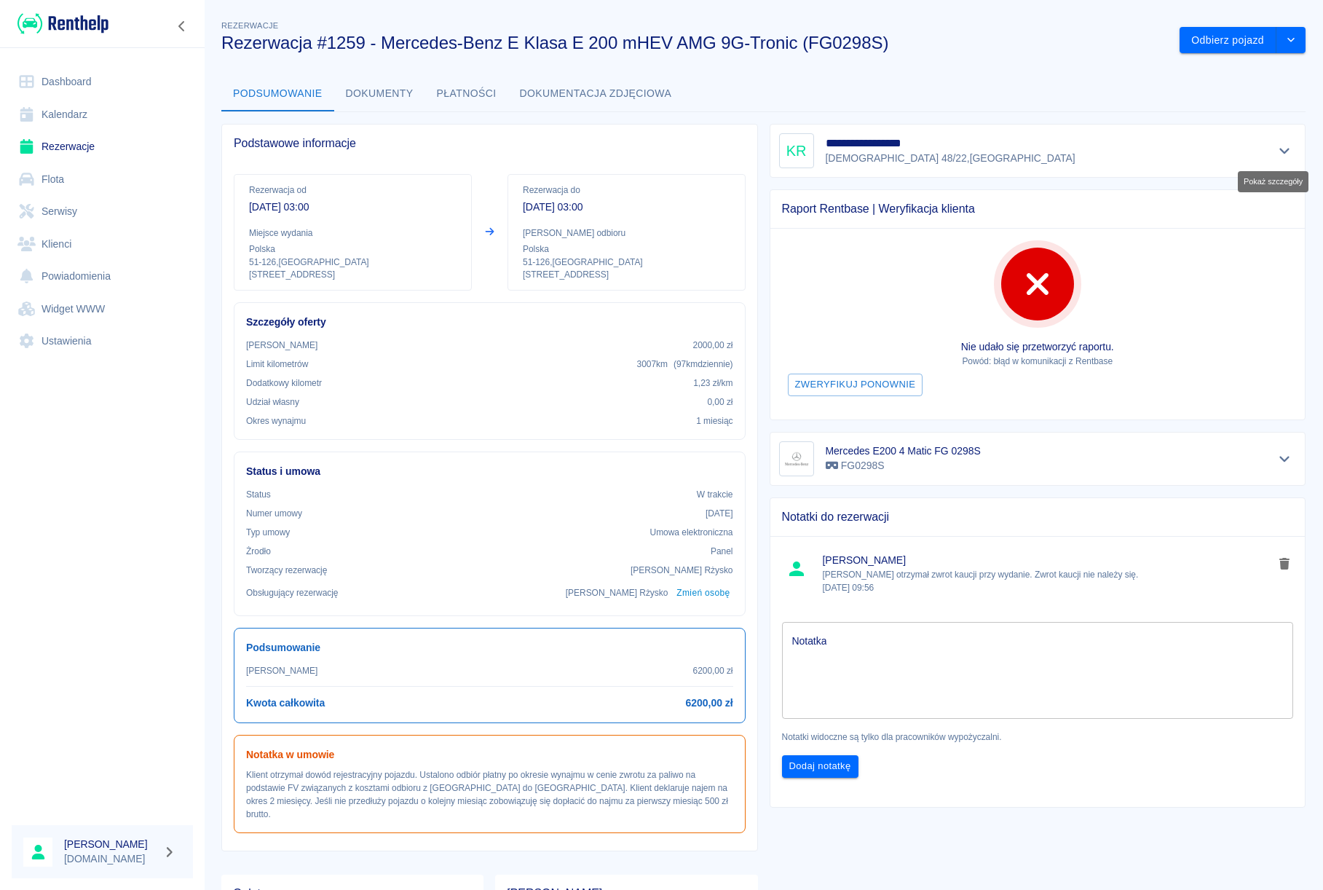
click at [1274, 157] on button "Pokaż szczegóły" at bounding box center [1285, 151] width 24 height 20
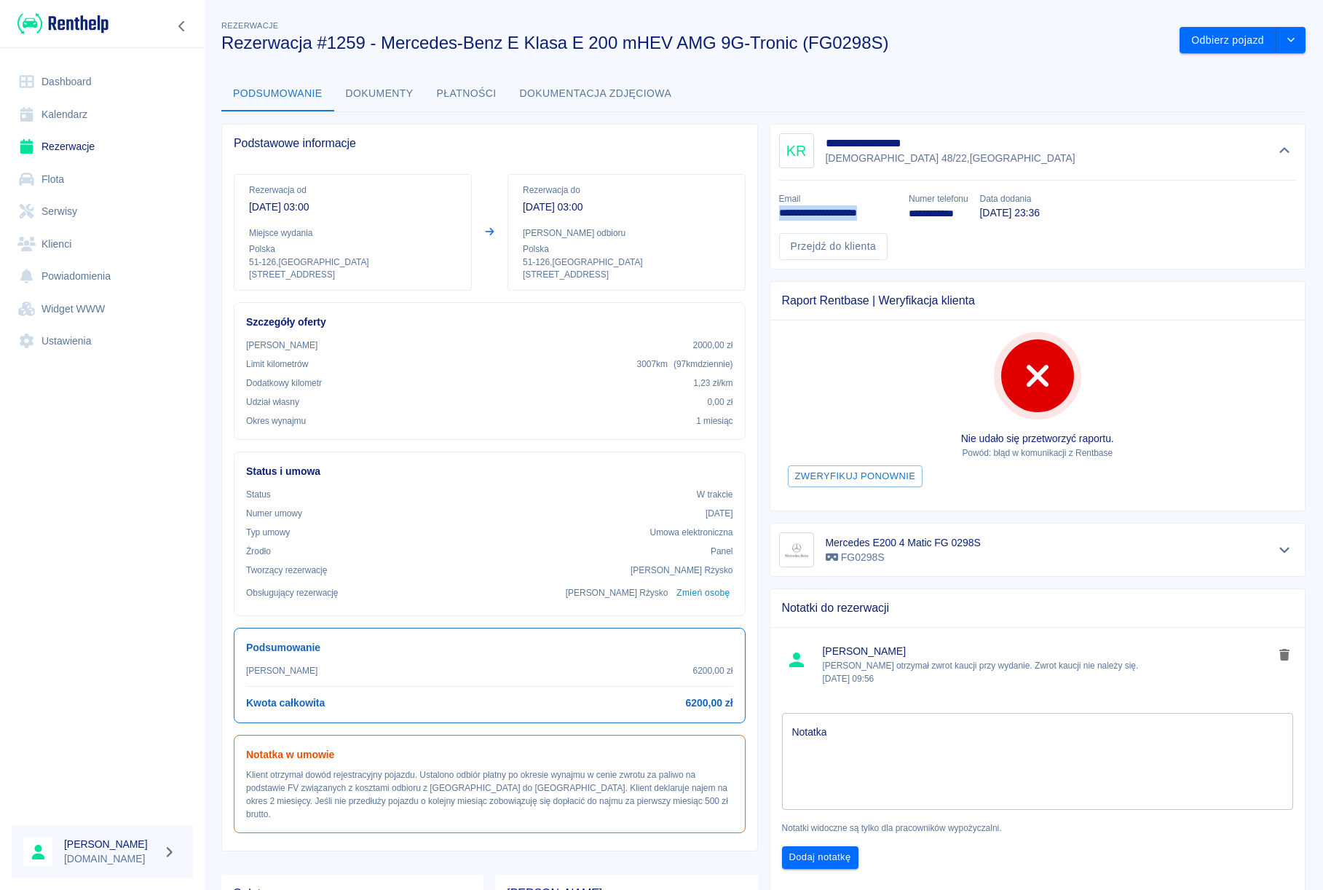
drag, startPoint x: 891, startPoint y: 215, endPoint x: 770, endPoint y: 213, distance: 120.9
click at [770, 213] on div "**********" at bounding box center [832, 201] width 130 height 41
copy p "**********"
click at [90, 77] on link "Dashboard" at bounding box center [102, 82] width 181 height 33
